Goal: Book appointment/travel/reservation

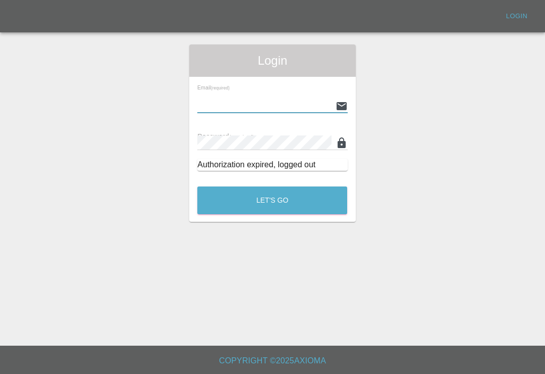
click at [305, 98] on input "text" at bounding box center [264, 105] width 134 height 15
type input "[EMAIL_ADDRESS][DOMAIN_NAME]"
click at [272, 186] on button "Let's Go" at bounding box center [272, 200] width 150 height 28
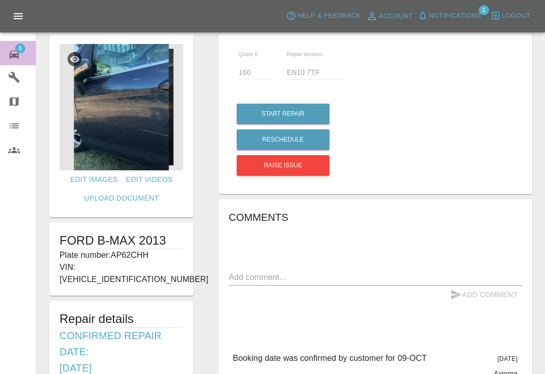
click at [19, 54] on icon at bounding box center [14, 54] width 12 height 12
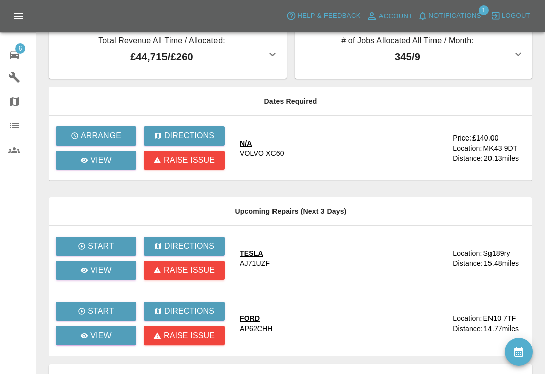
click at [458, 17] on span "Notifications" at bounding box center [455, 16] width 53 height 12
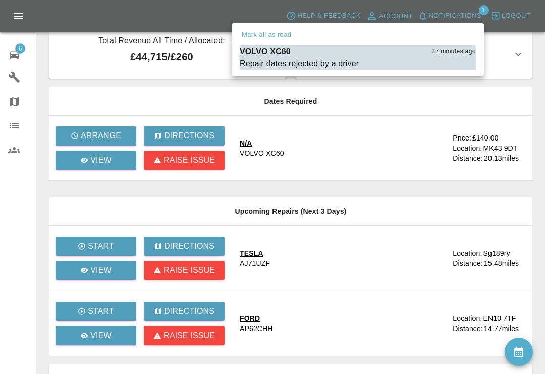
click at [294, 60] on div "Repair dates rejected by a driver" at bounding box center [299, 64] width 119 height 12
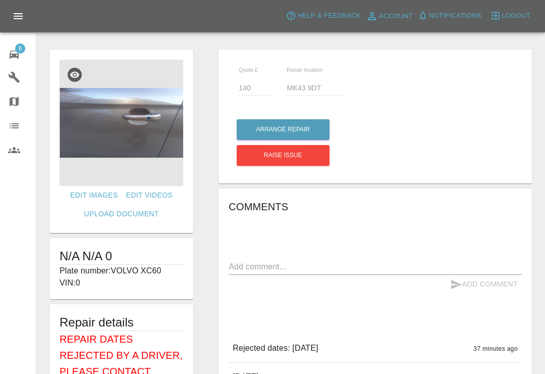
click at [144, 136] on img at bounding box center [122, 123] width 124 height 126
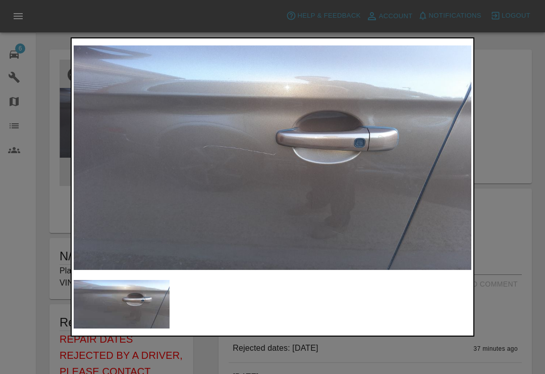
click at [516, 76] on div at bounding box center [272, 187] width 545 height 374
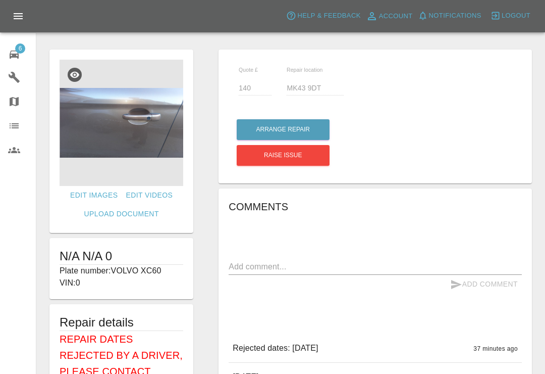
click at [283, 268] on textarea at bounding box center [375, 267] width 293 height 12
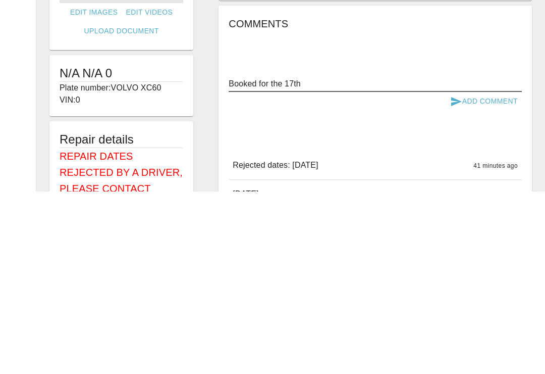
type textarea "Booked for the 17th"
click at [499, 275] on button "Add Comment" at bounding box center [484, 284] width 76 height 19
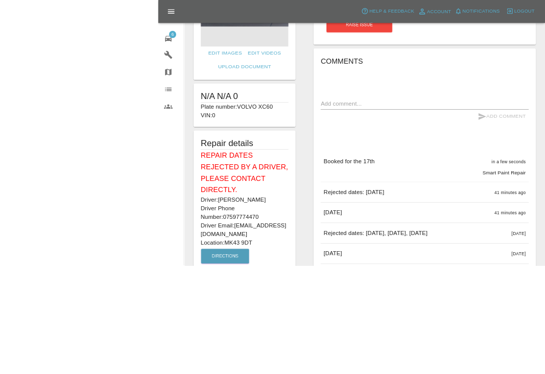
scroll to position [225, 0]
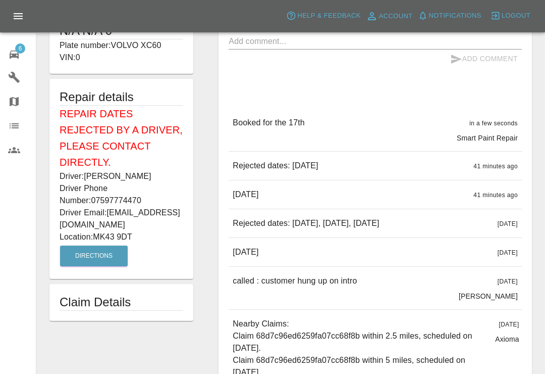
click at [20, 57] on icon at bounding box center [14, 54] width 12 height 12
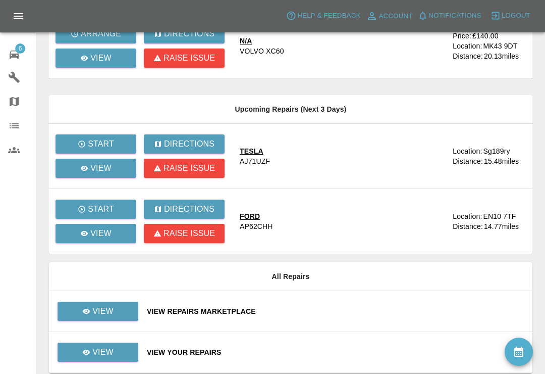
scroll to position [141, 0]
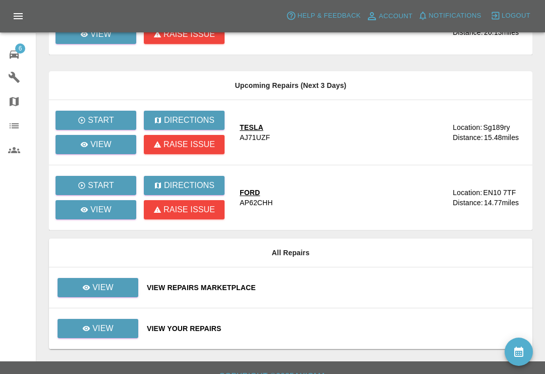
click at [348, 283] on div "View Repairs Marketplace" at bounding box center [336, 287] width 378 height 10
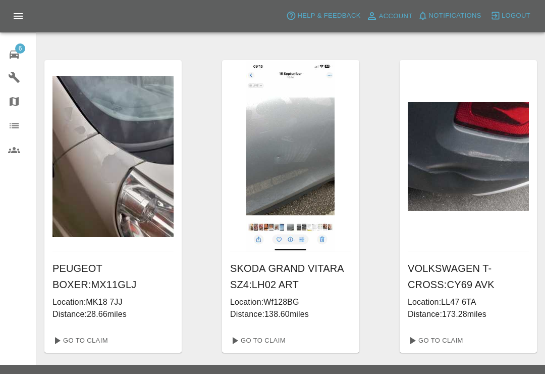
scroll to position [337, 0]
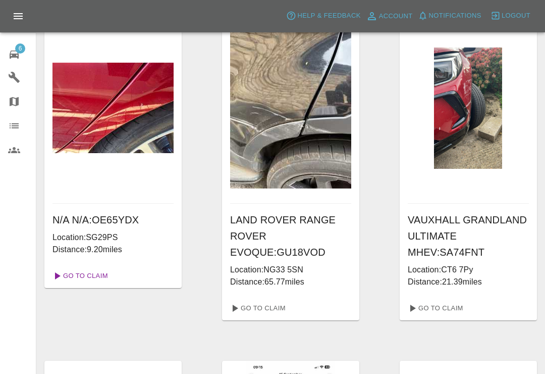
click at [93, 271] on link "Go To Claim" at bounding box center [79, 276] width 62 height 16
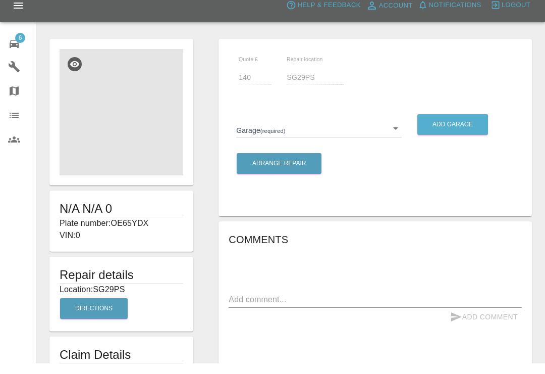
scroll to position [11, 0]
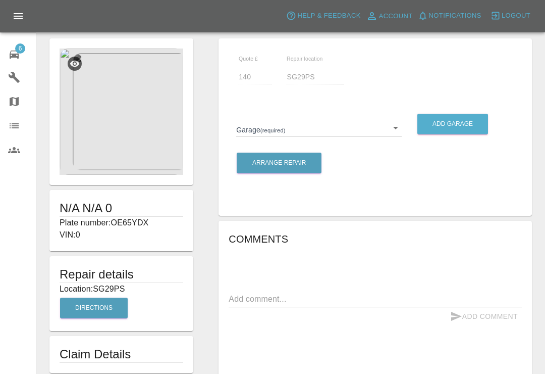
click at [402, 125] on body "Axioma Help & Feedback Account Notifications 0 Logout 6 Repair home Garages Map…" at bounding box center [272, 314] width 545 height 651
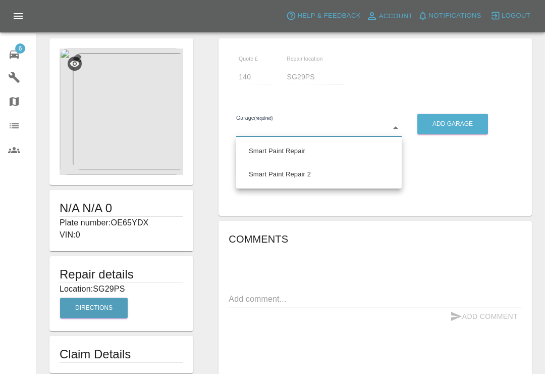
click at [311, 150] on li "Smart Paint Repair" at bounding box center [319, 150] width 161 height 23
type input "679a0979904d91245c525316"
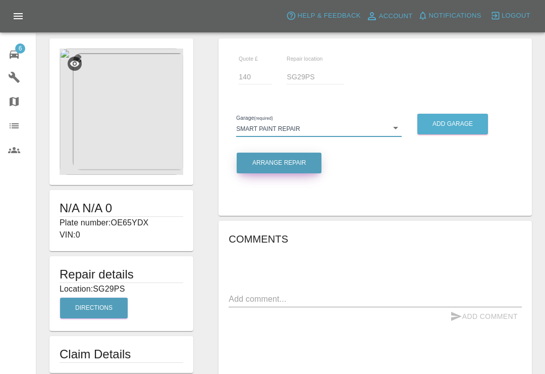
click at [307, 164] on button "Arrange Repair" at bounding box center [279, 163] width 85 height 21
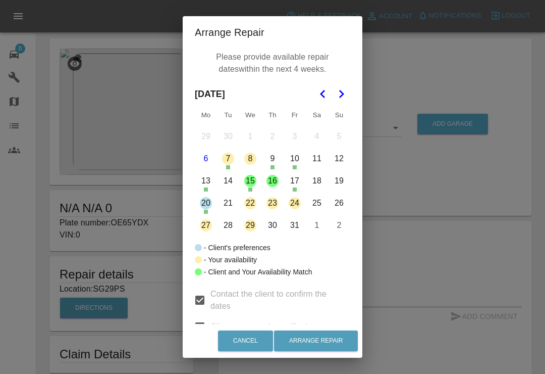
click at [299, 162] on button "10" at bounding box center [294, 158] width 21 height 21
click at [300, 152] on button "10" at bounding box center [294, 158] width 21 height 21
click at [400, 43] on div "Arrange Repair Please provide available repair dates within the next 4 weeks. […" at bounding box center [272, 187] width 545 height 374
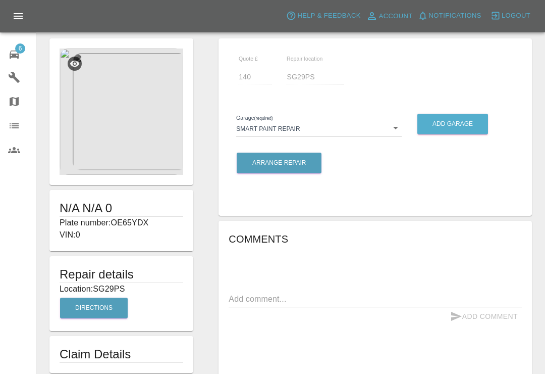
click at [16, 52] on span "6" at bounding box center [20, 48] width 10 height 10
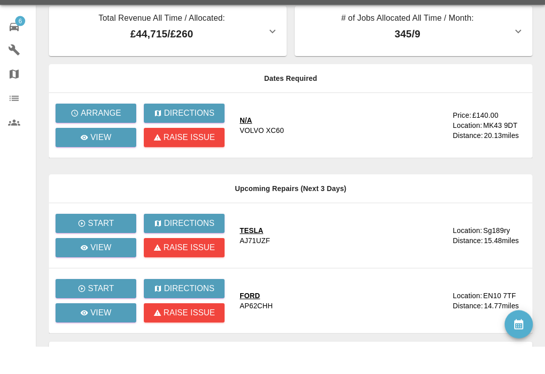
scroll to position [141, 0]
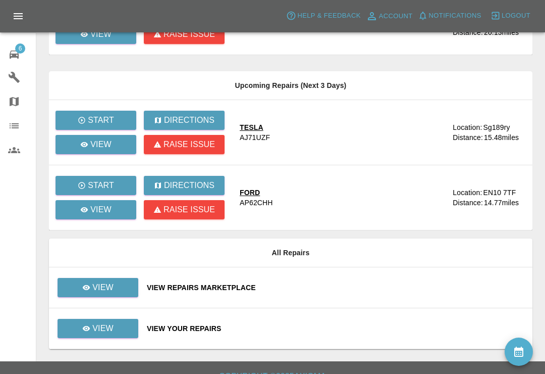
click at [339, 288] on div "View Repairs Marketplace" at bounding box center [336, 287] width 378 height 10
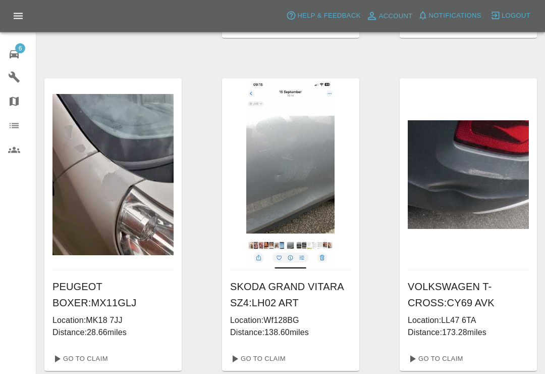
scroll to position [337, 0]
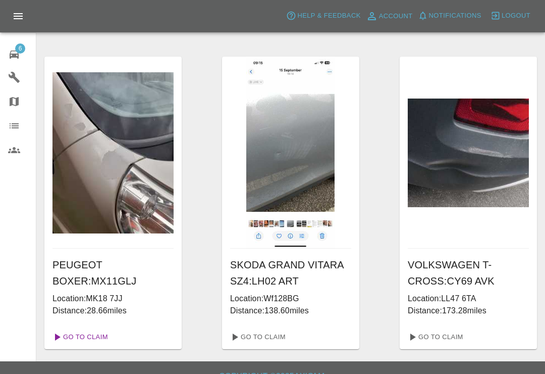
click at [89, 335] on link "Go To Claim" at bounding box center [79, 337] width 62 height 16
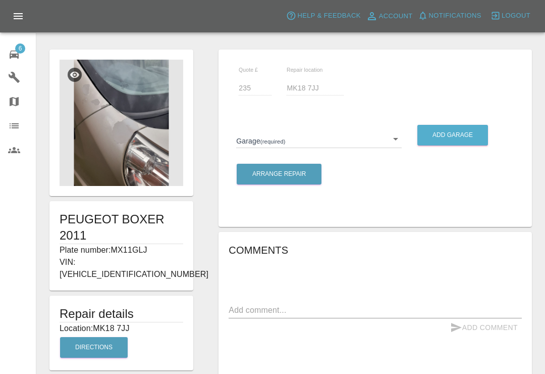
click at [393, 145] on body "Axioma Help & Feedback Account Notifications 0 Logout 6 Repair home Garages Map…" at bounding box center [272, 326] width 545 height 653
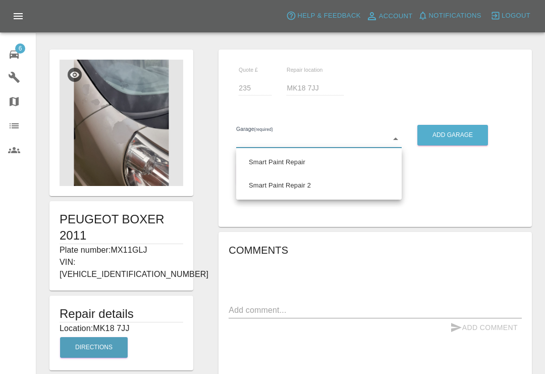
click at [294, 165] on li "Smart Paint Repair" at bounding box center [319, 161] width 161 height 23
type input "679a0979904d91245c525316"
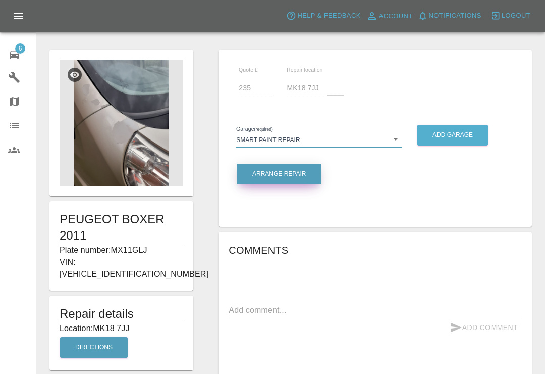
click at [306, 177] on button "Arrange Repair" at bounding box center [279, 174] width 85 height 21
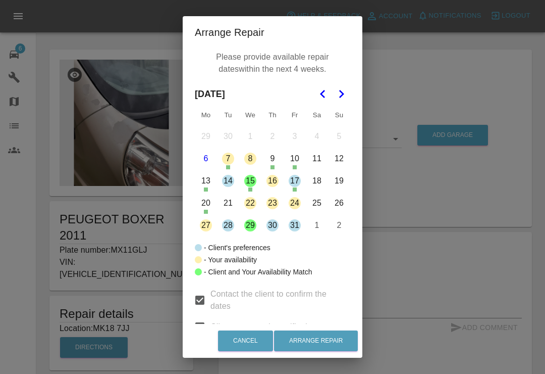
click at [258, 188] on button "15" at bounding box center [250, 180] width 21 height 21
click at [250, 181] on button "15" at bounding box center [250, 180] width 21 height 21
click at [253, 224] on button "29" at bounding box center [250, 225] width 21 height 21
click at [335, 351] on button "Arrange Repair" at bounding box center [316, 340] width 84 height 21
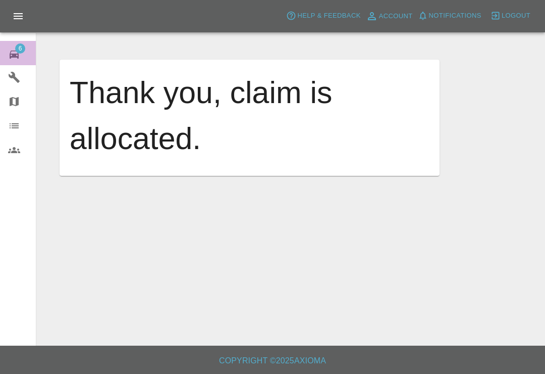
click at [23, 48] on span "6" at bounding box center [20, 48] width 10 height 10
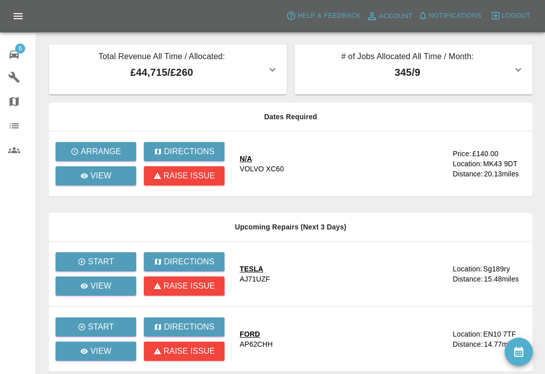
click at [515, 348] on icon "availability" at bounding box center [519, 351] width 12 height 12
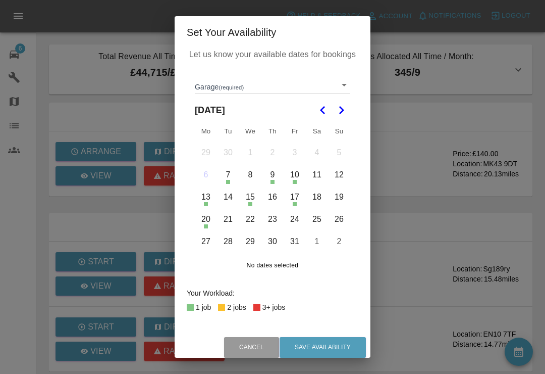
click at [343, 88] on body "Axioma Help & Feedback Account Notifications 0 Logout 6 Repair home Garages Map…" at bounding box center [272, 265] width 545 height 531
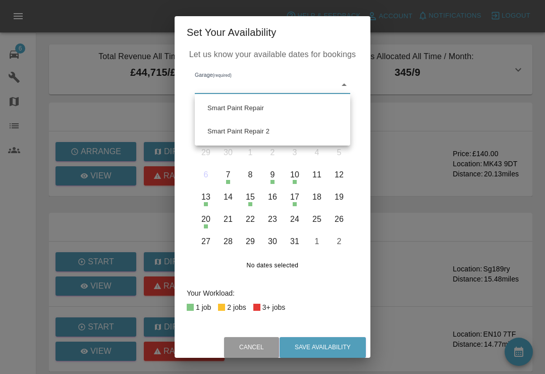
click at [266, 105] on li "Smart Paint Repair" at bounding box center [272, 107] width 150 height 23
type input "679a0979904d91245c525316"
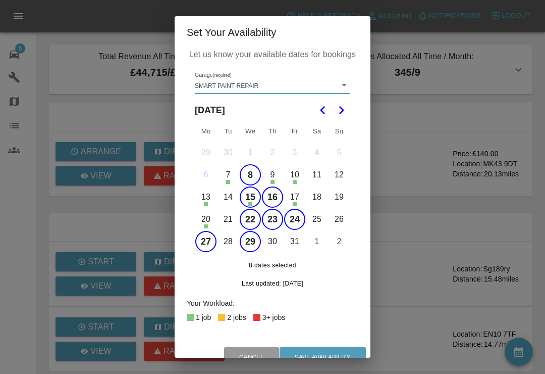
click at [256, 177] on button "8" at bounding box center [250, 174] width 21 height 21
click at [254, 197] on button "15" at bounding box center [250, 196] width 21 height 21
click at [232, 215] on button "21" at bounding box center [228, 219] width 21 height 21
click at [236, 219] on button "21" at bounding box center [228, 219] width 21 height 21
click at [233, 218] on button "21" at bounding box center [228, 219] width 21 height 21
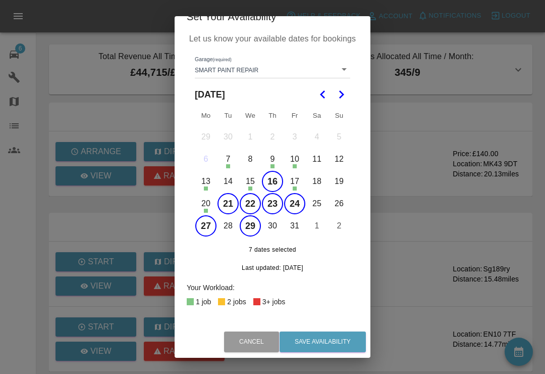
scroll to position [16, 0]
click at [338, 336] on button "Save Availability" at bounding box center [323, 341] width 86 height 21
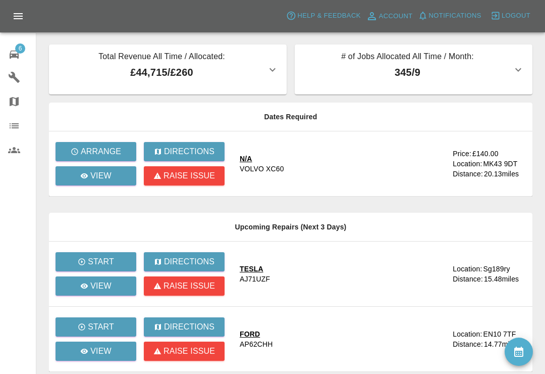
click at [16, 60] on icon at bounding box center [14, 54] width 12 height 12
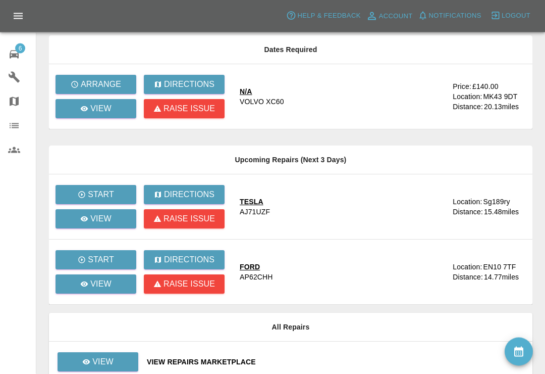
scroll to position [141, 0]
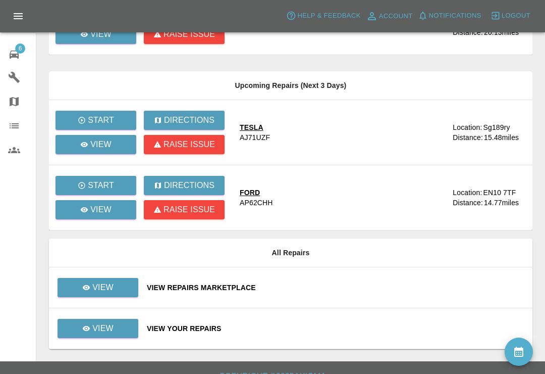
click at [370, 286] on div "View Repairs Marketplace" at bounding box center [336, 287] width 378 height 10
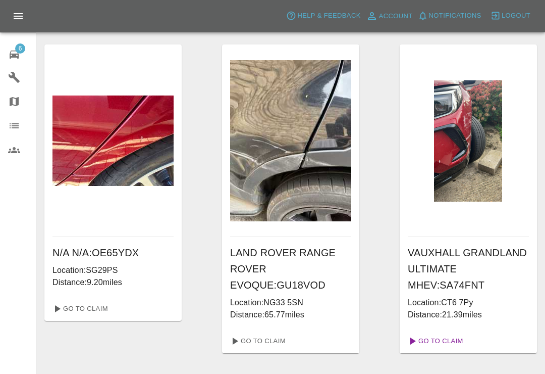
click at [449, 341] on link "Go To Claim" at bounding box center [435, 341] width 62 height 16
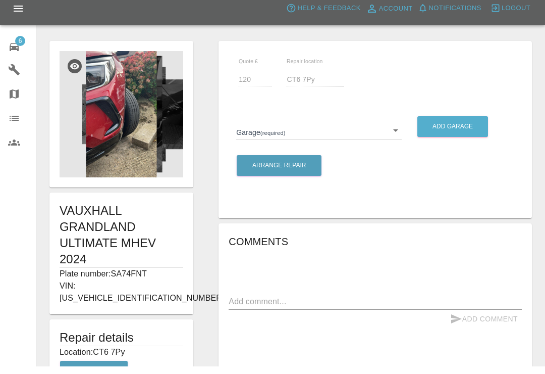
scroll to position [9, 0]
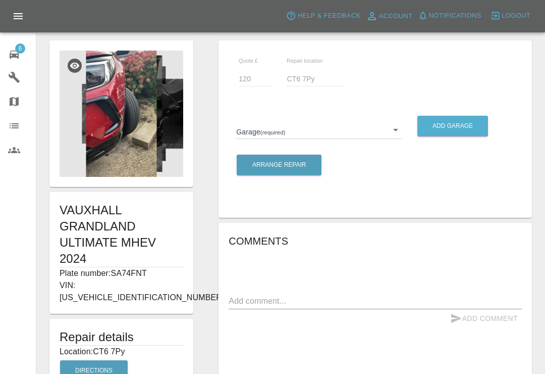
click at [21, 50] on span "6" at bounding box center [20, 48] width 10 height 10
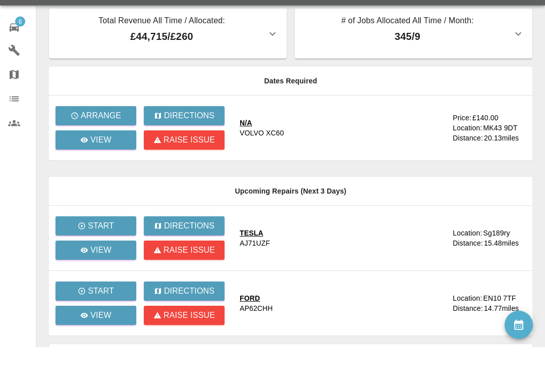
scroll to position [141, 0]
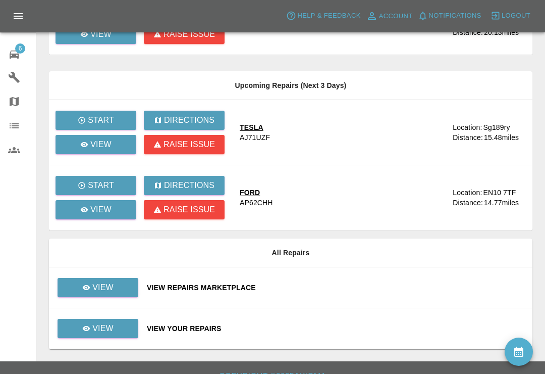
click at [360, 290] on div "View Repairs Marketplace" at bounding box center [336, 287] width 378 height 10
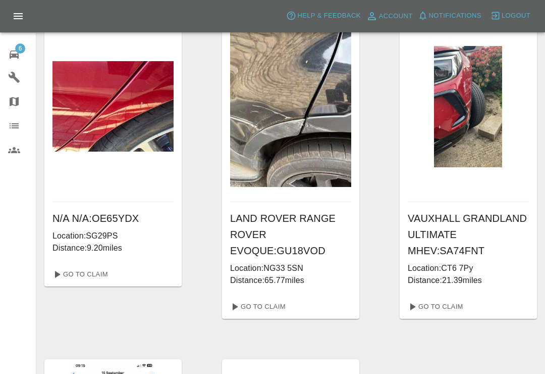
scroll to position [34, 0]
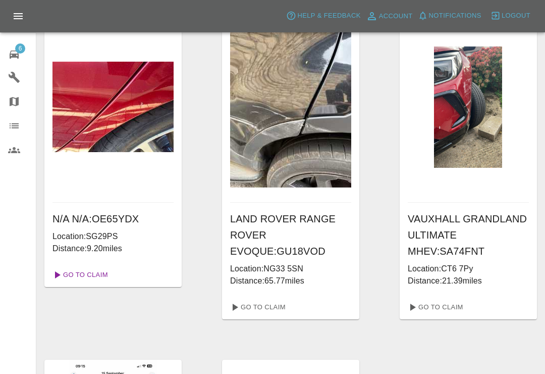
click at [82, 277] on link "Go To Claim" at bounding box center [79, 275] width 62 height 16
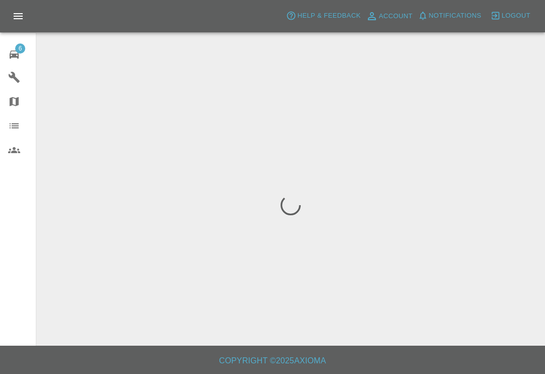
scroll to position [16, 0]
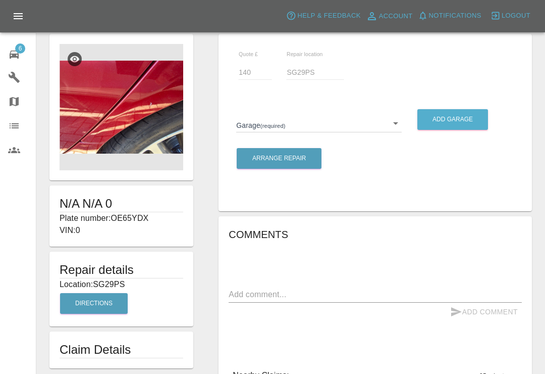
click at [399, 123] on body "Axioma Help & Feedback Account Notifications 0 Logout 6 Repair home Garages Map…" at bounding box center [272, 309] width 545 height 651
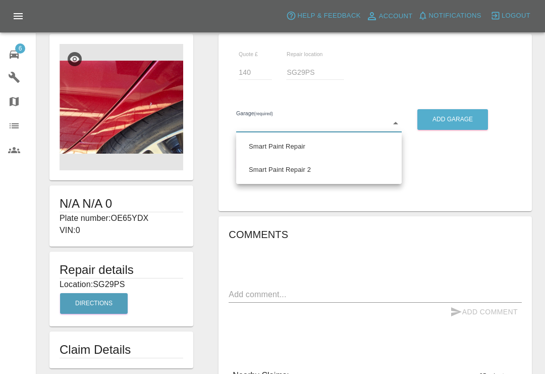
click at [298, 143] on li "Smart Paint Repair" at bounding box center [319, 146] width 161 height 23
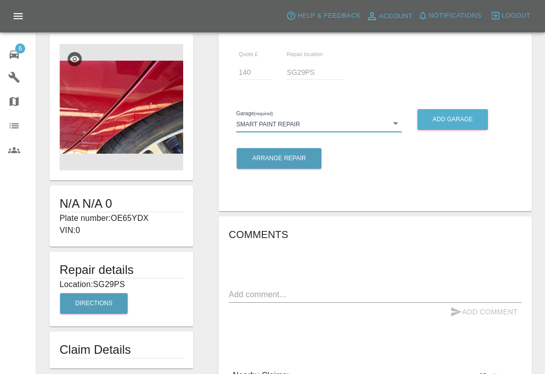
type input "679a0979904d91245c525316"
click at [309, 160] on button "Arrange Repair" at bounding box center [279, 158] width 85 height 21
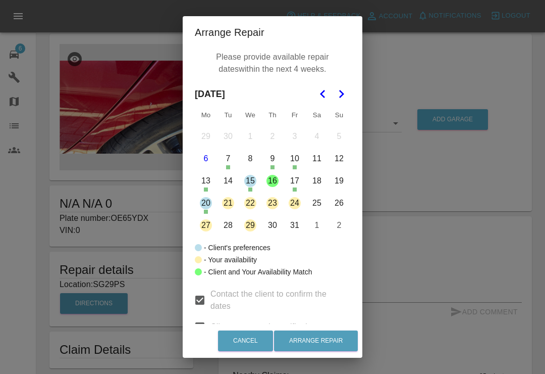
click at [229, 203] on button "21" at bounding box center [228, 202] width 21 height 21
click at [251, 202] on button "22" at bounding box center [250, 202] width 21 height 21
click at [273, 204] on button "23" at bounding box center [272, 202] width 21 height 21
click at [330, 337] on button "Arrange Repair" at bounding box center [316, 340] width 84 height 21
